Goal: Navigation & Orientation: Find specific page/section

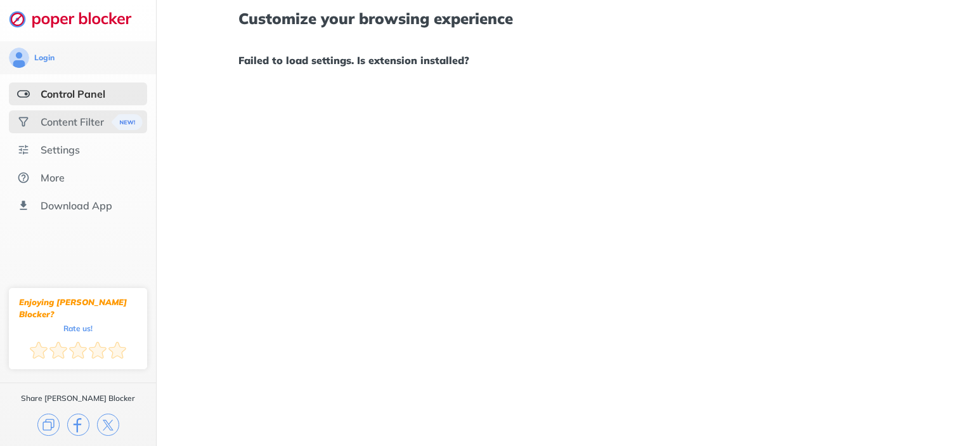
click at [100, 119] on div "Content Filter" at bounding box center [72, 121] width 63 height 13
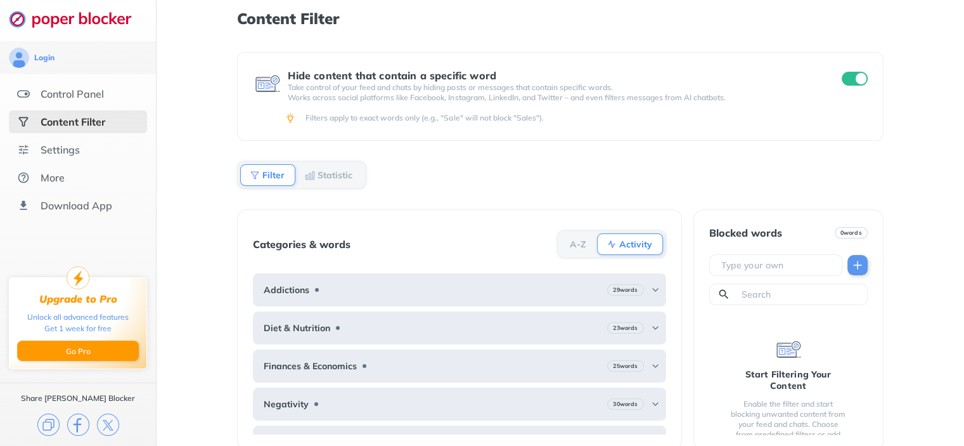
click at [96, 106] on ul "Control Panel Content Filter Settings More Download App" at bounding box center [78, 149] width 156 height 134
click at [94, 98] on div "Control Panel" at bounding box center [72, 93] width 63 height 13
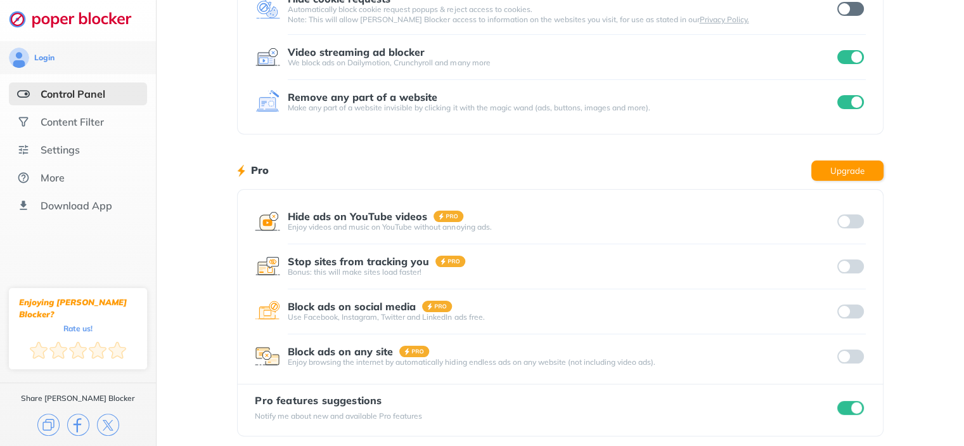
scroll to position [209, 0]
